Goal: Transaction & Acquisition: Purchase product/service

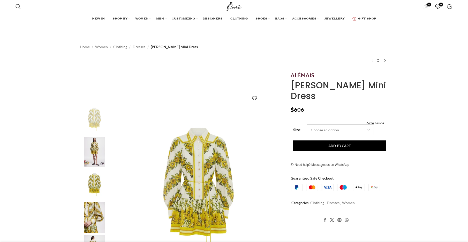
click at [368, 124] on select "Choose an option 4 UK 6 UK 8 [GEOGRAPHIC_DATA] 10 [GEOGRAPHIC_DATA] 12 [GEOGRAP…" at bounding box center [340, 129] width 67 height 11
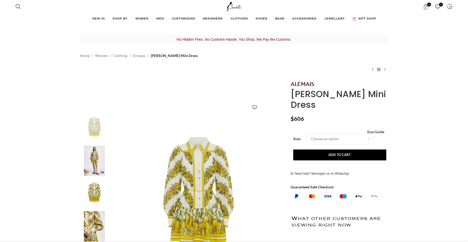
click at [321, 116] on div "Gisela Mini Dress $ 606 Women's clothing size guide Women Clothing Size Guide W…" at bounding box center [340, 227] width 98 height 294
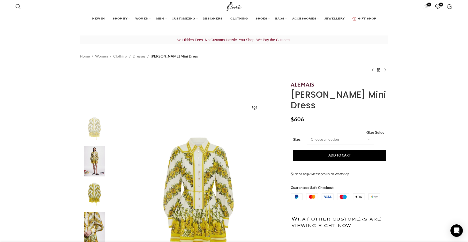
scroll to position [2, 0]
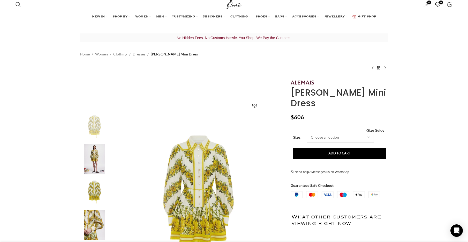
click at [343, 132] on select "Choose an option 4 UK 6 UK 8 [GEOGRAPHIC_DATA] 10 [GEOGRAPHIC_DATA] 12 [GEOGRAP…" at bounding box center [340, 137] width 67 height 11
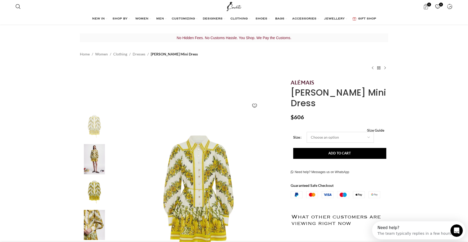
scroll to position [0, 55]
